Goal: Information Seeking & Learning: Check status

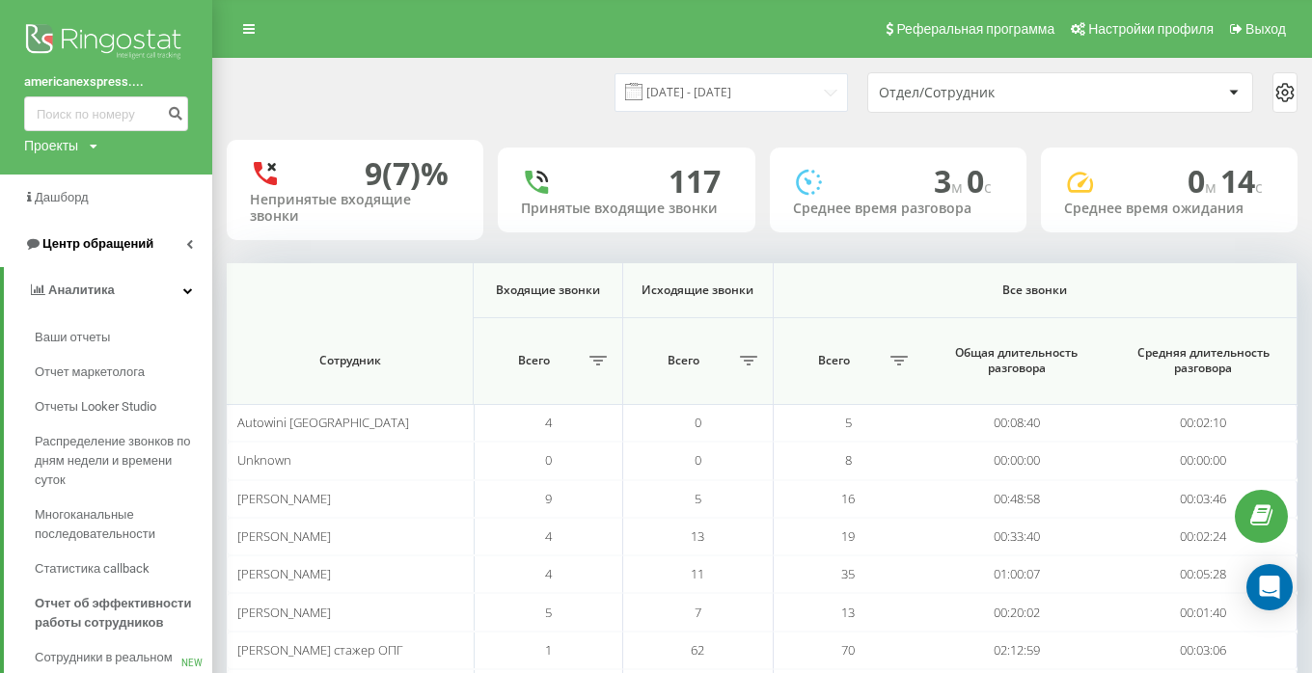
click at [110, 245] on span "Центр обращений" at bounding box center [97, 243] width 111 height 14
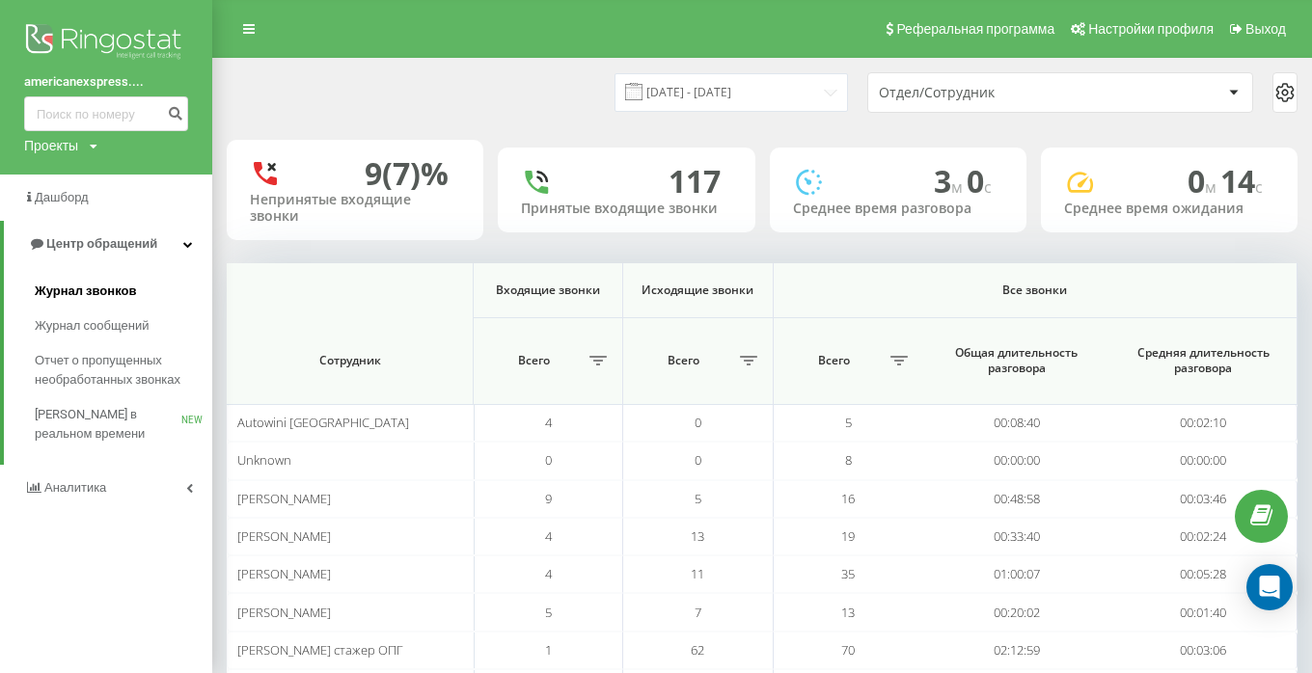
click at [94, 292] on span "Журнал звонков" at bounding box center [85, 291] width 101 height 19
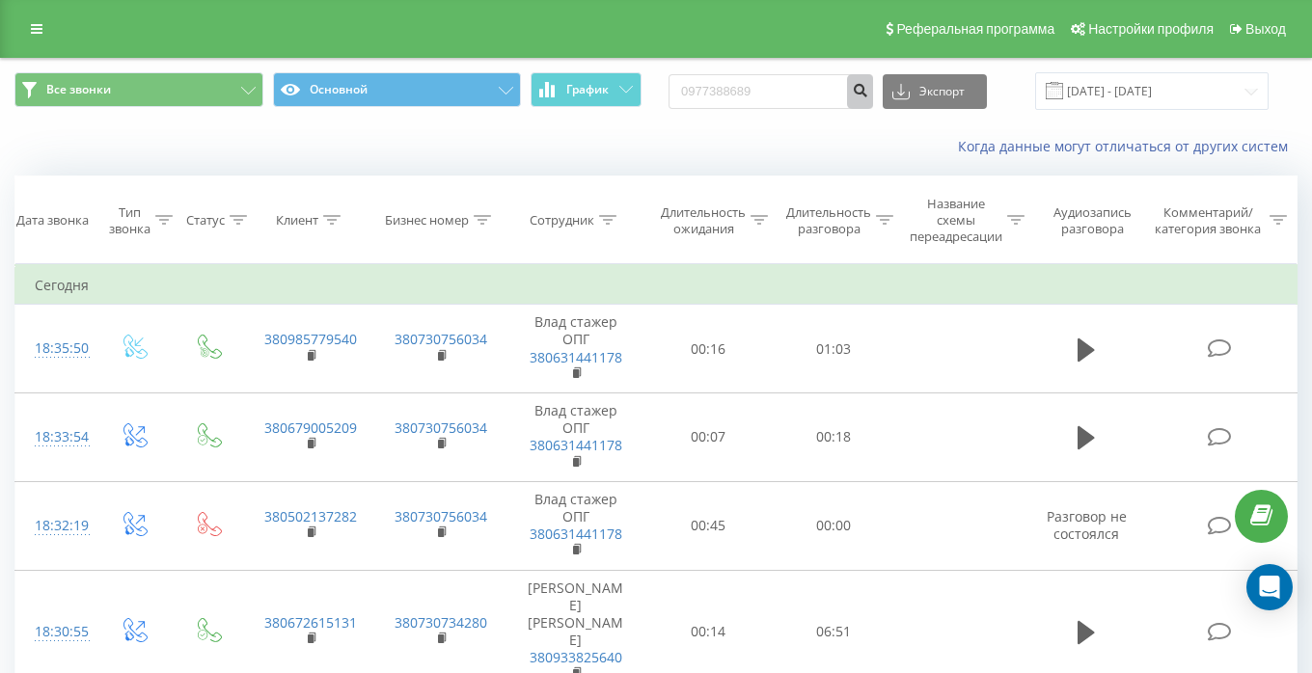
type input "0977388689"
click at [868, 87] on icon "submit" at bounding box center [860, 88] width 16 height 12
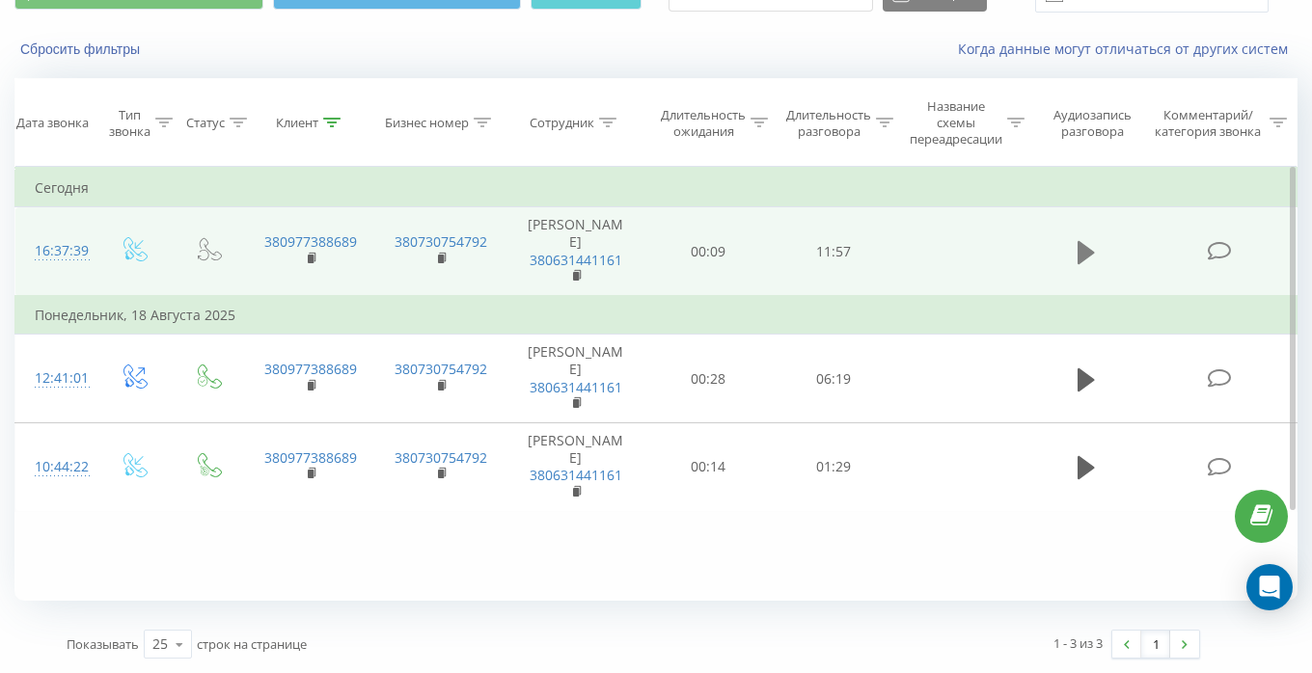
click at [1091, 248] on icon at bounding box center [1085, 252] width 17 height 27
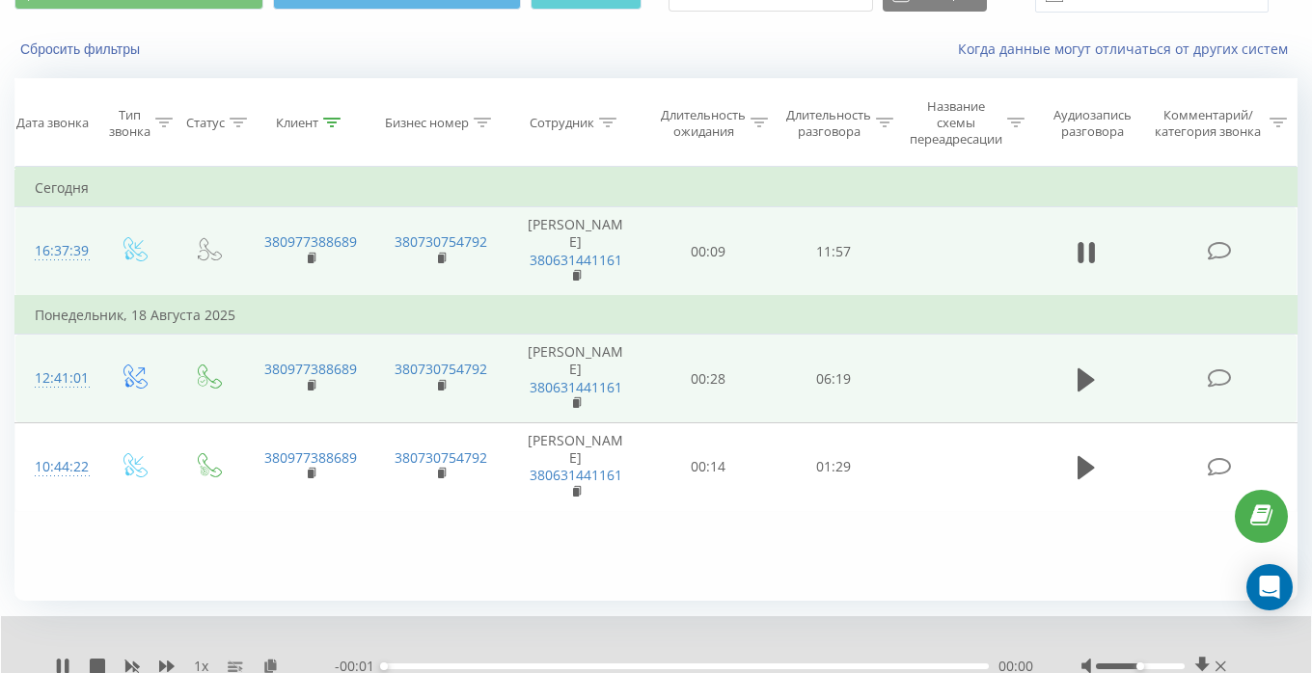
scroll to position [172, 0]
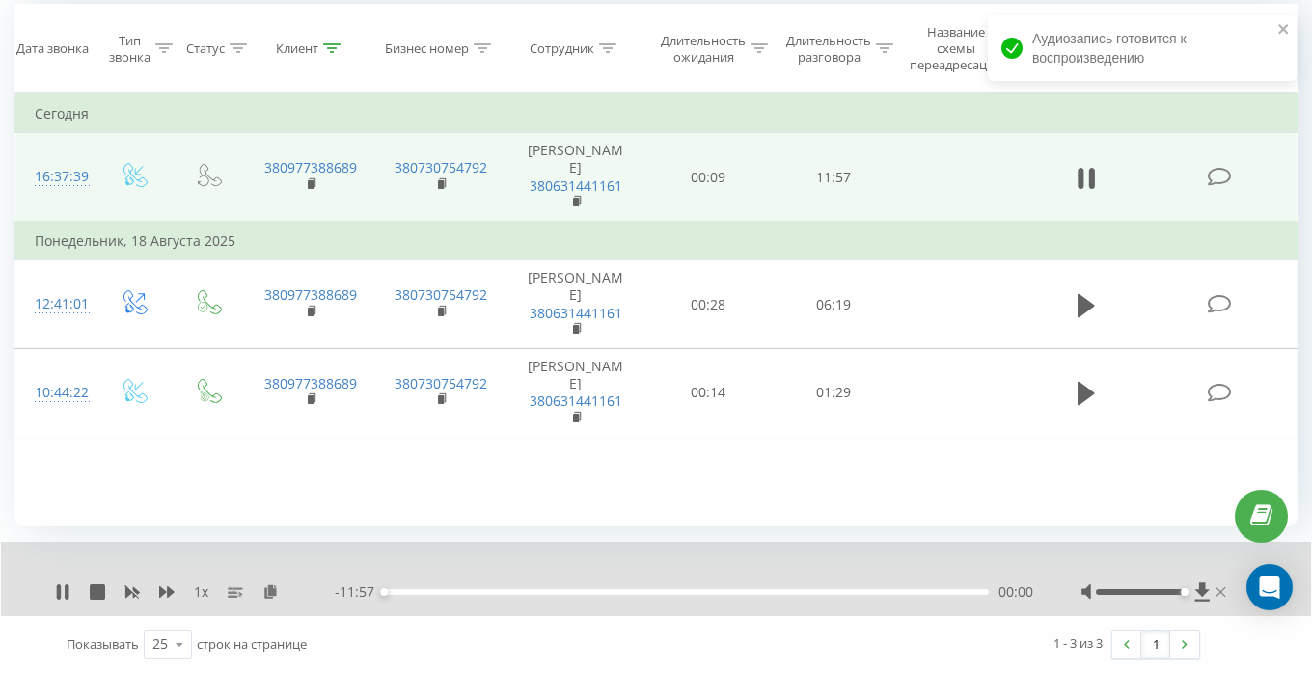
drag, startPoint x: 1137, startPoint y: 592, endPoint x: 1220, endPoint y: 590, distance: 83.0
click at [1220, 590] on div at bounding box center [1156, 592] width 150 height 19
